Goal: Check status: Check status

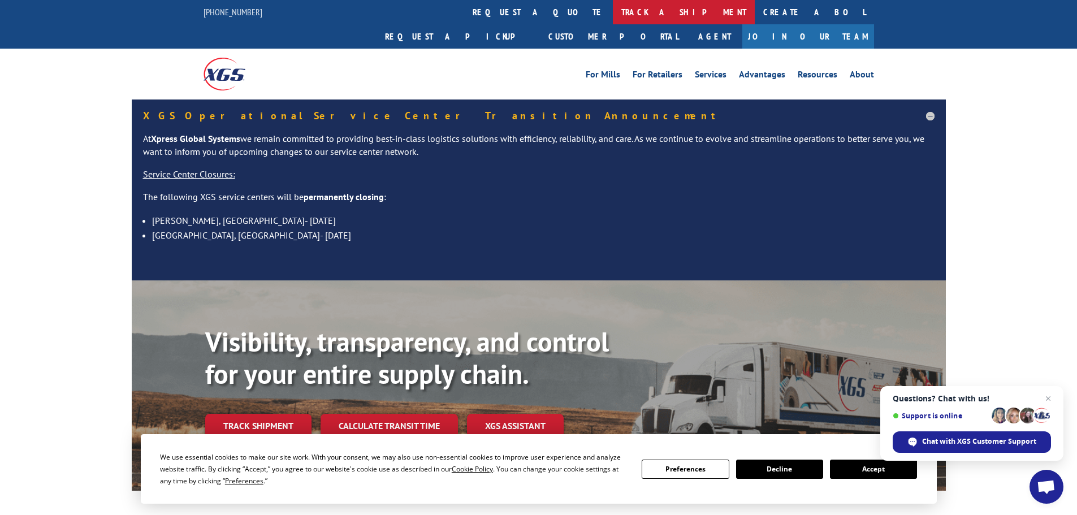
click at [613, 6] on link "track a shipment" at bounding box center [684, 12] width 142 height 24
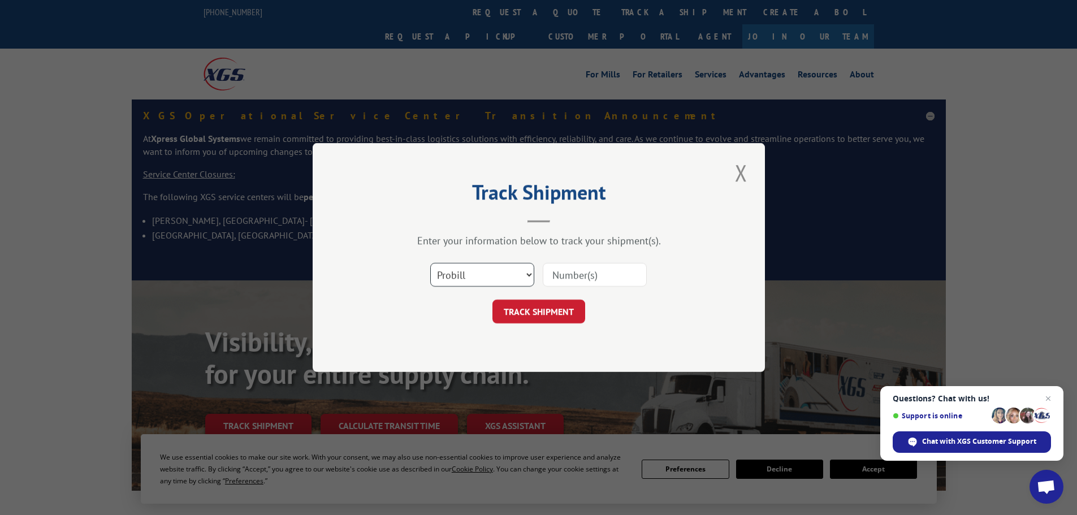
click at [493, 270] on select "Select category... Probill BOL PO" at bounding box center [482, 275] width 104 height 24
click at [430, 263] on select "Select category... Probill BOL PO" at bounding box center [482, 275] width 104 height 24
click at [473, 285] on select "Select category... Probill BOL PO" at bounding box center [482, 275] width 104 height 24
select select "bol"
click at [430, 263] on select "Select category... Probill BOL PO" at bounding box center [482, 275] width 104 height 24
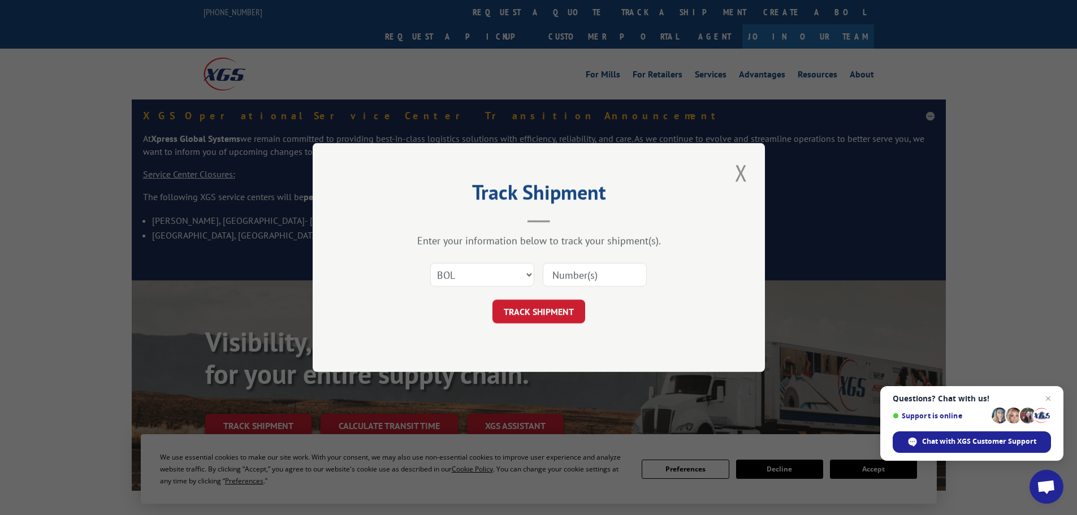
click at [567, 277] on input at bounding box center [595, 275] width 104 height 24
paste input "5960279"
type input "5960279"
click at [556, 311] on button "TRACK SHIPMENT" at bounding box center [538, 312] width 93 height 24
